Goal: Complete application form

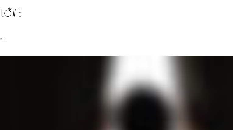
type input "dqJgOWqPJ"
type input "[EMAIL_ADDRESS][DOMAIN_NAME]"
type input "PgqVyLkQTI"
type input "SnKraOsOYehvqLb"
type input "3044540955"
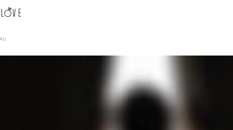
type input "WLBXxFVDunl"
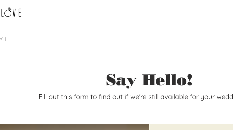
type input "IKmLHCElDytQVvR"
type input "cbazCCWQgYLXExSD"
type input "[EMAIL_ADDRESS][DOMAIN_NAME]"
type input "5910112577"
type input "EMRBCsaGME"
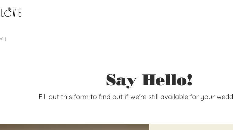
type input "AjLCnHnBmyCzJR"
type input "RoqnifncvlyZlGcM"
